Goal: Find specific page/section: Find specific page/section

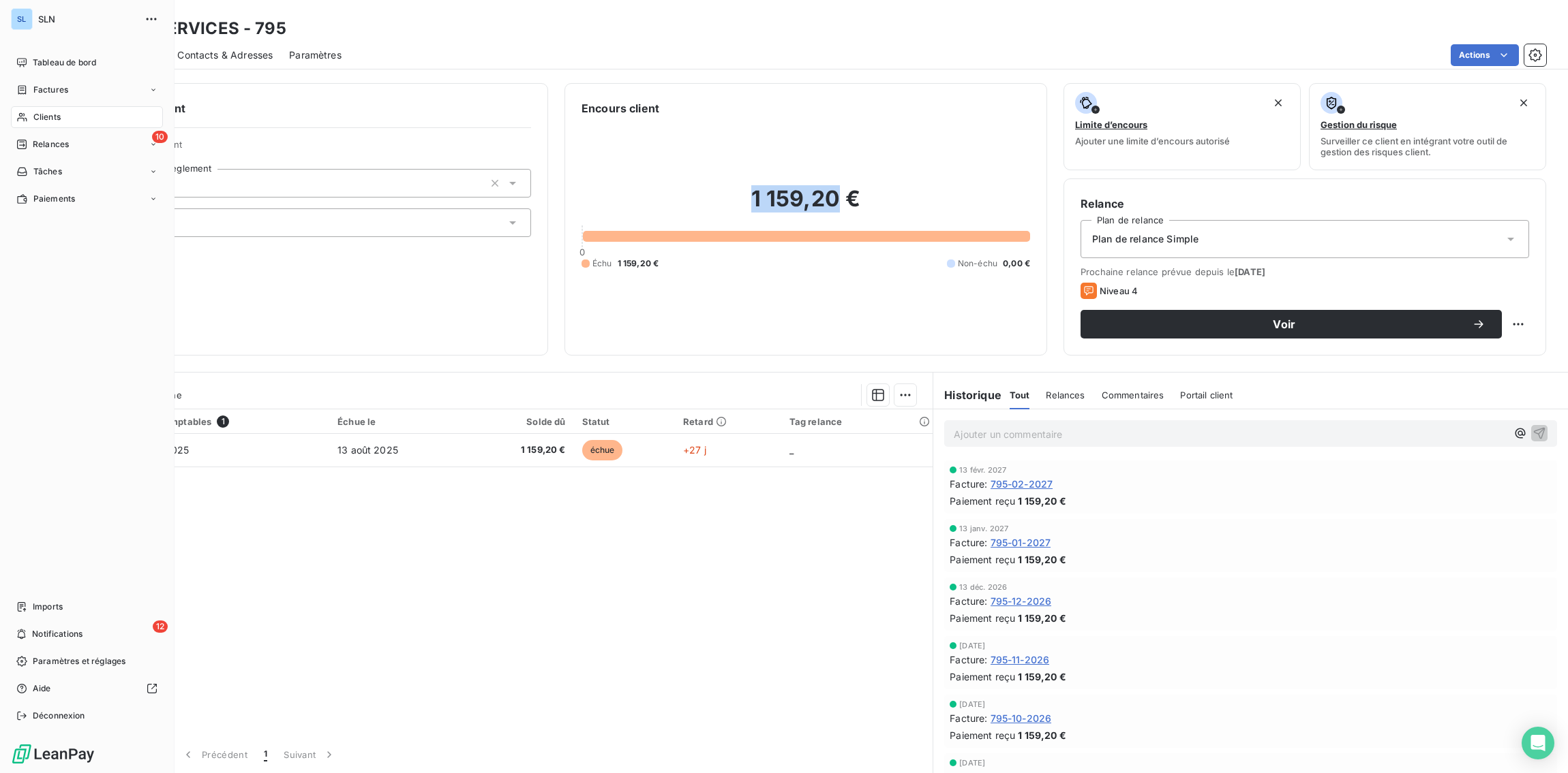
click at [36, 119] on span "Clients" at bounding box center [47, 117] width 27 height 12
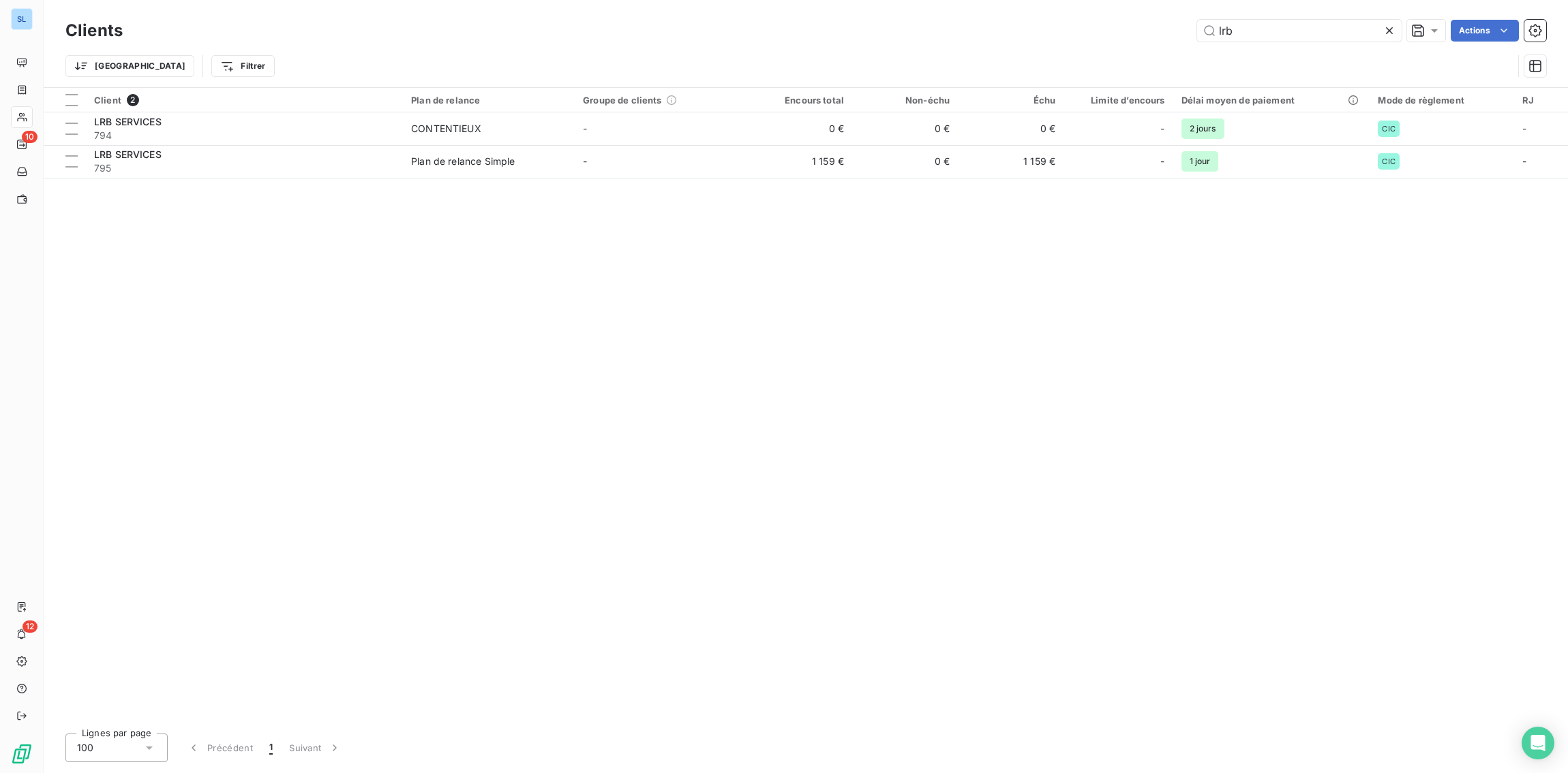
drag, startPoint x: 1289, startPoint y: 35, endPoint x: 1061, endPoint y: 13, distance: 229.1
click at [1061, 13] on div "Clients lrb Actions Trier Filtrer" at bounding box center [806, 43] width 1524 height 87
type input "PERLE"
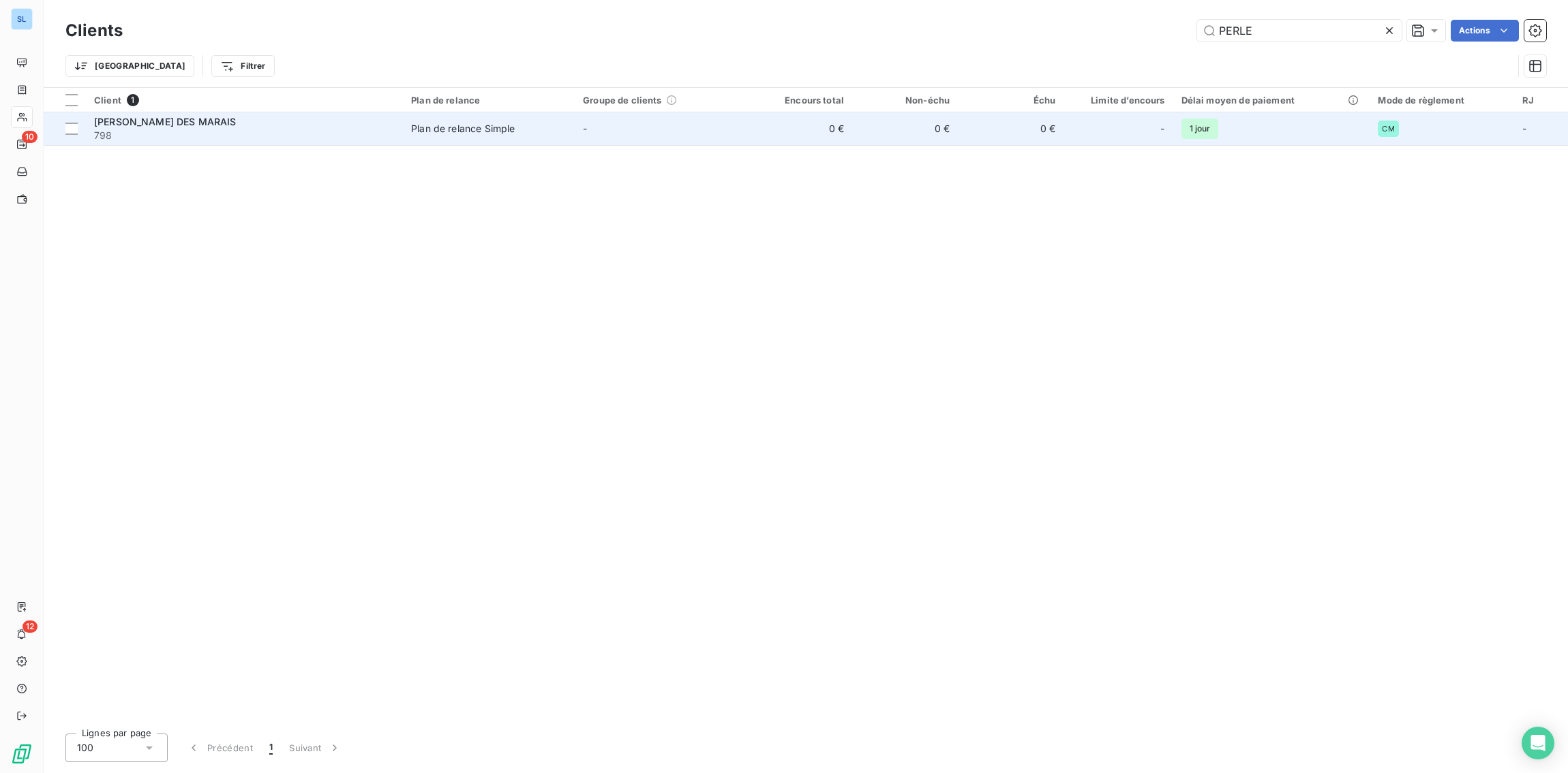
click at [223, 140] on span "798" at bounding box center [244, 135] width 300 height 14
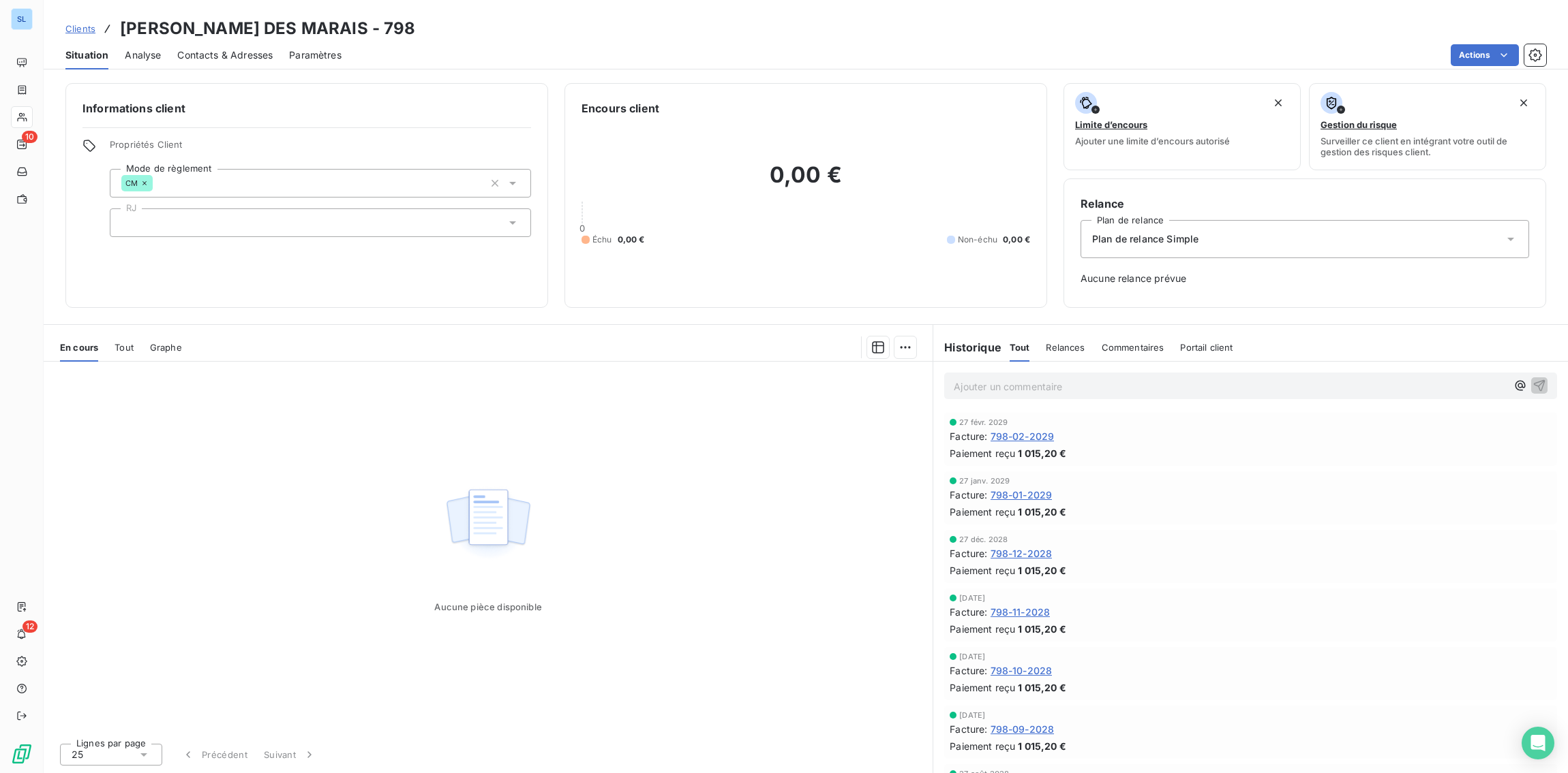
click at [1140, 342] on span "Commentaires" at bounding box center [1133, 347] width 63 height 11
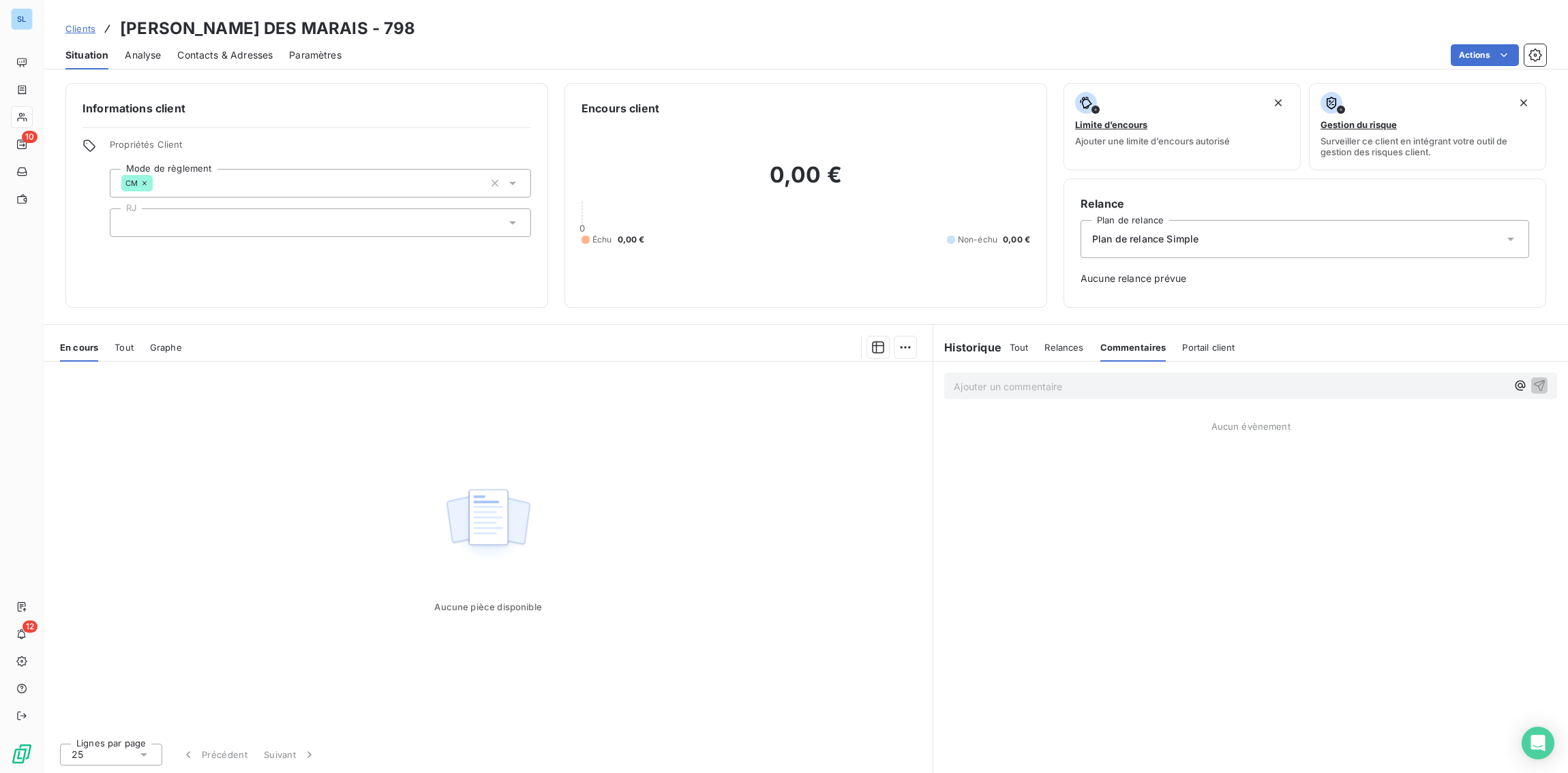
click at [1075, 348] on span "Relances" at bounding box center [1063, 347] width 39 height 11
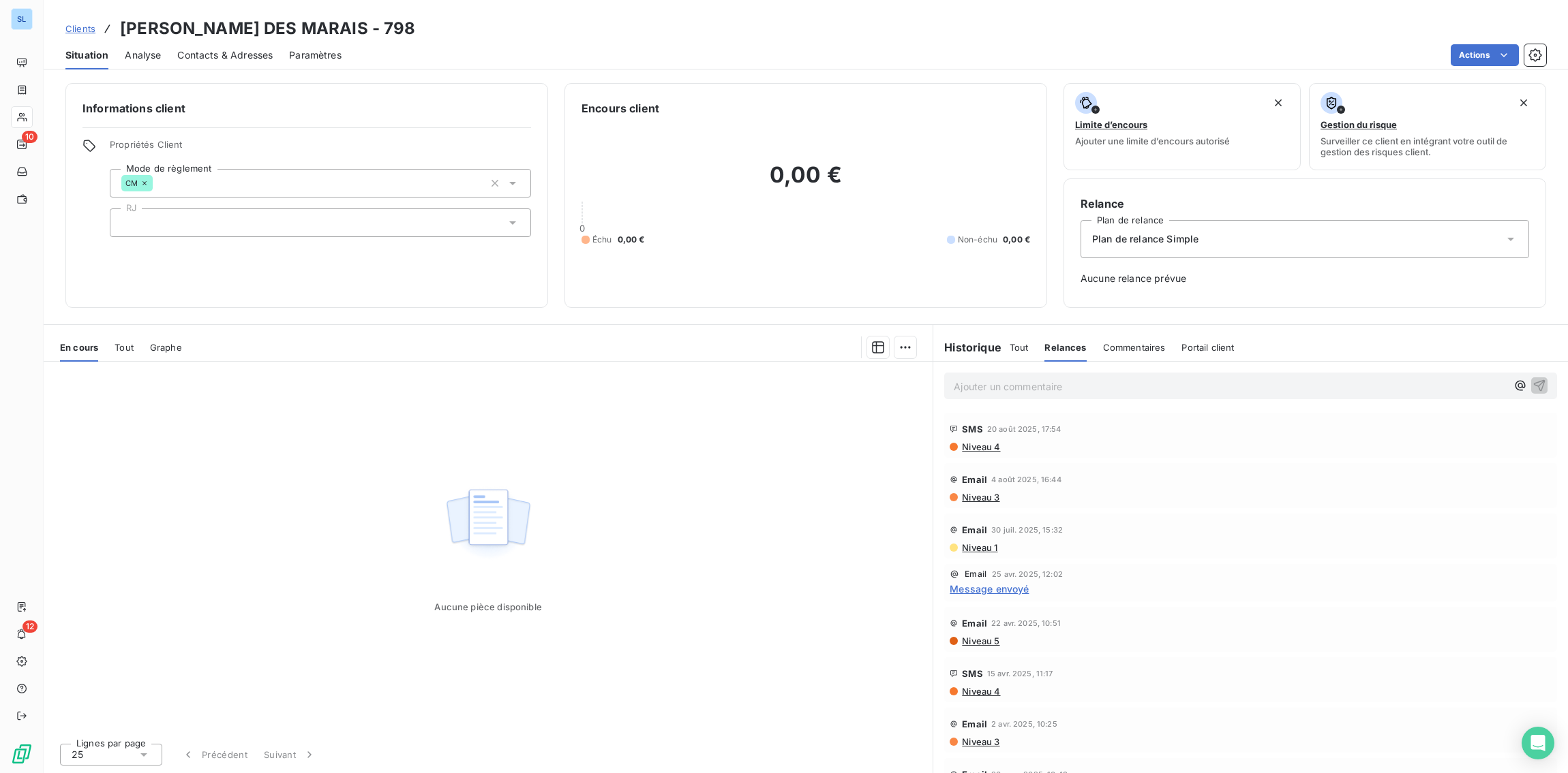
click at [1023, 345] on span "Tout" at bounding box center [1019, 347] width 19 height 11
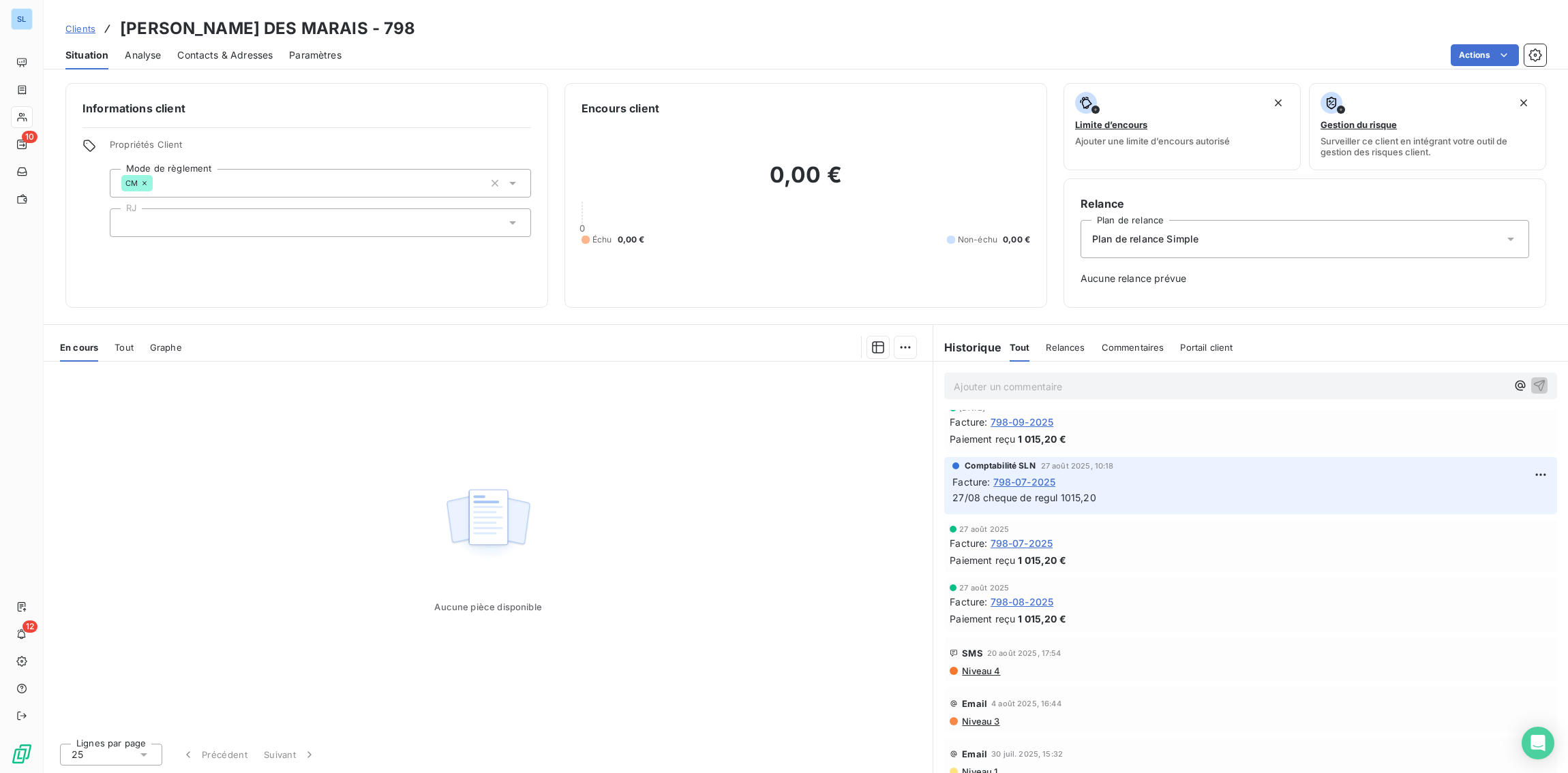
scroll to position [2415, 0]
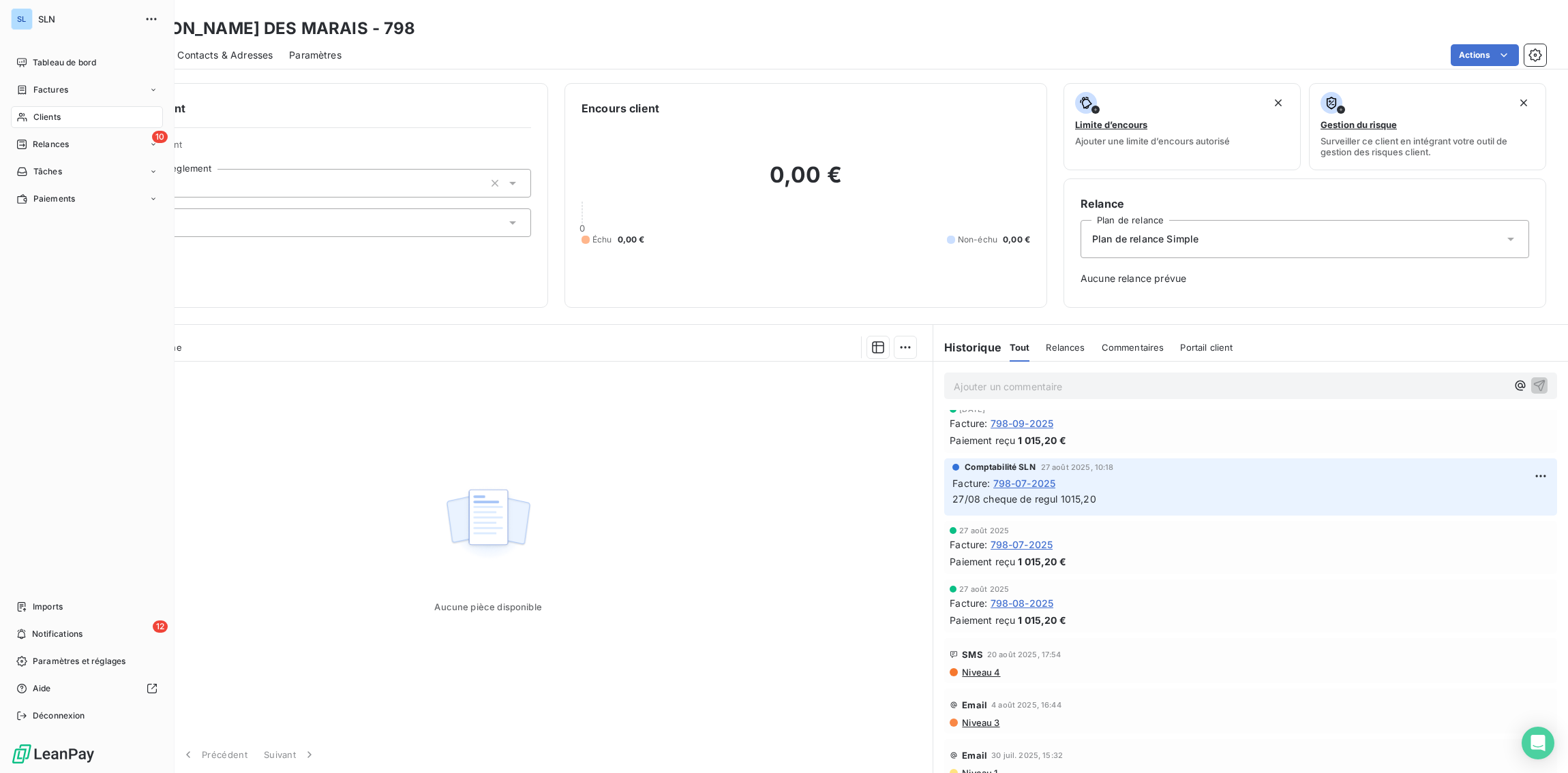
click at [45, 120] on span "Clients" at bounding box center [47, 117] width 27 height 12
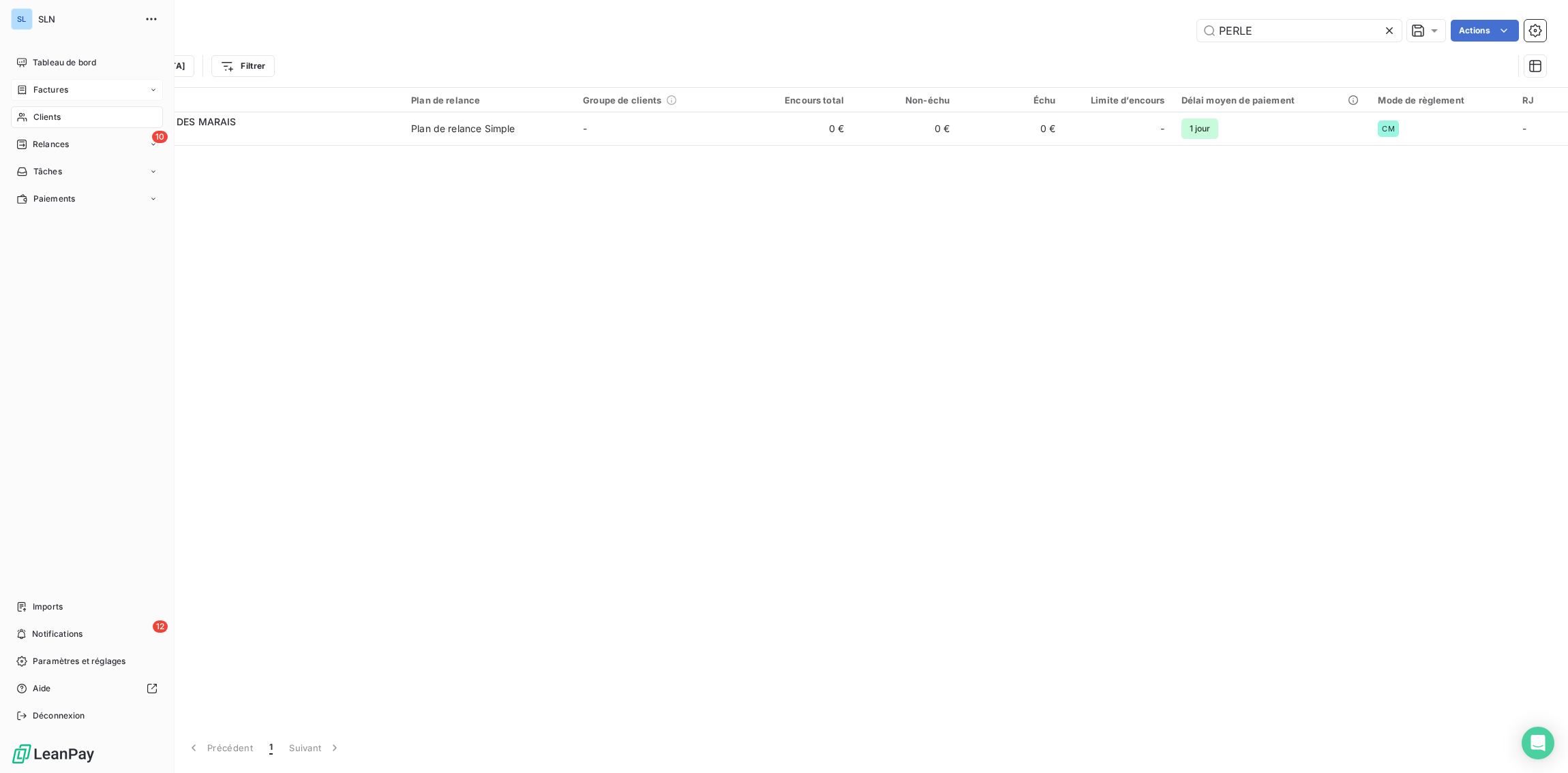
click at [51, 86] on span "Factures" at bounding box center [51, 90] width 35 height 12
